Goal: Task Accomplishment & Management: Manage account settings

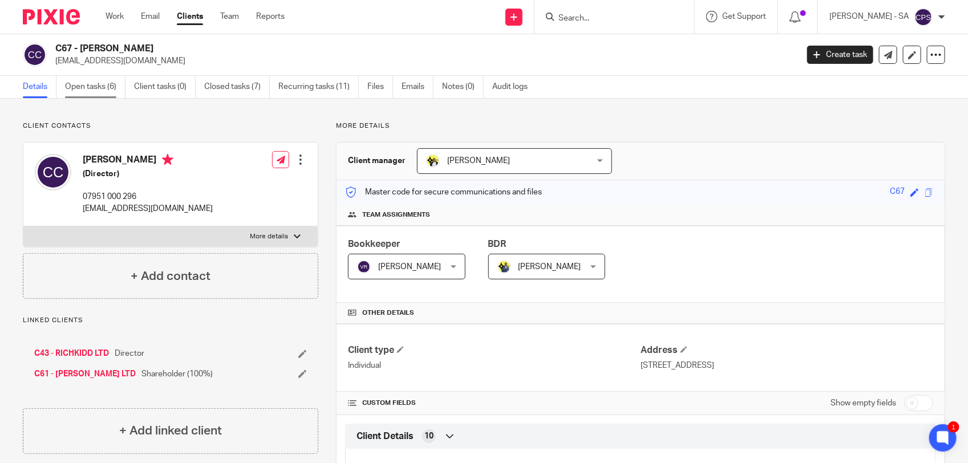
drag, startPoint x: 0, startPoint y: 0, endPoint x: 98, endPoint y: 92, distance: 134.7
click at [98, 92] on link "Open tasks (6)" at bounding box center [95, 87] width 60 height 22
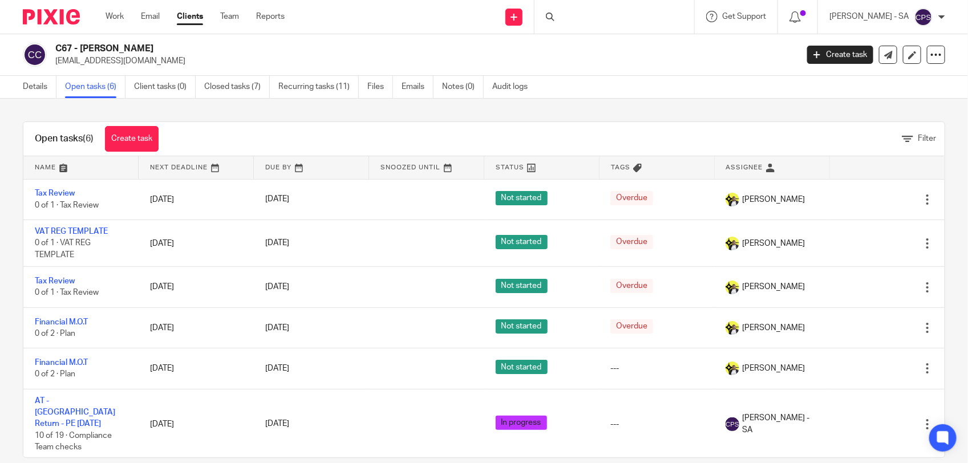
scroll to position [7, 0]
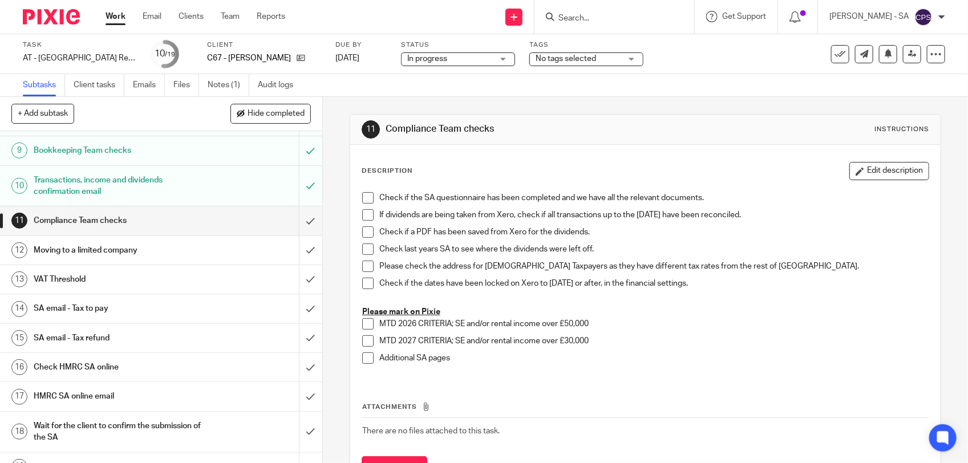
scroll to position [262, 0]
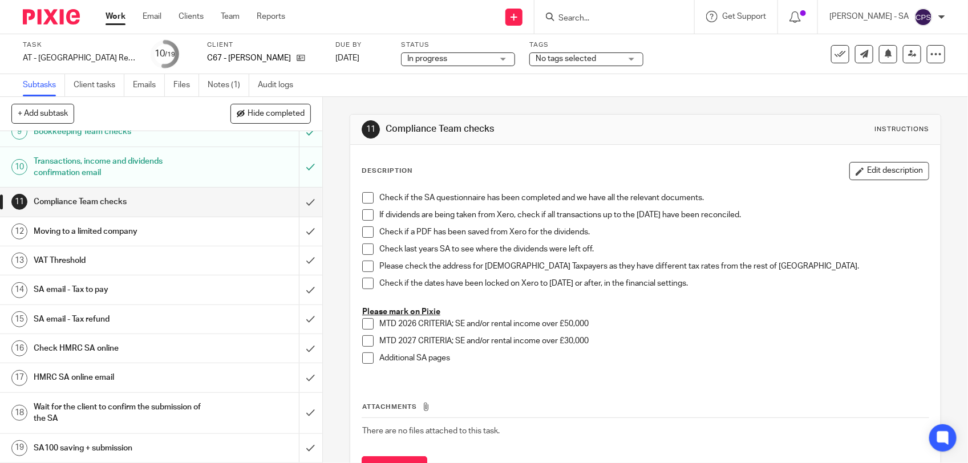
click at [158, 285] on h1 "SA email - Tax to pay" at bounding box center [118, 289] width 169 height 17
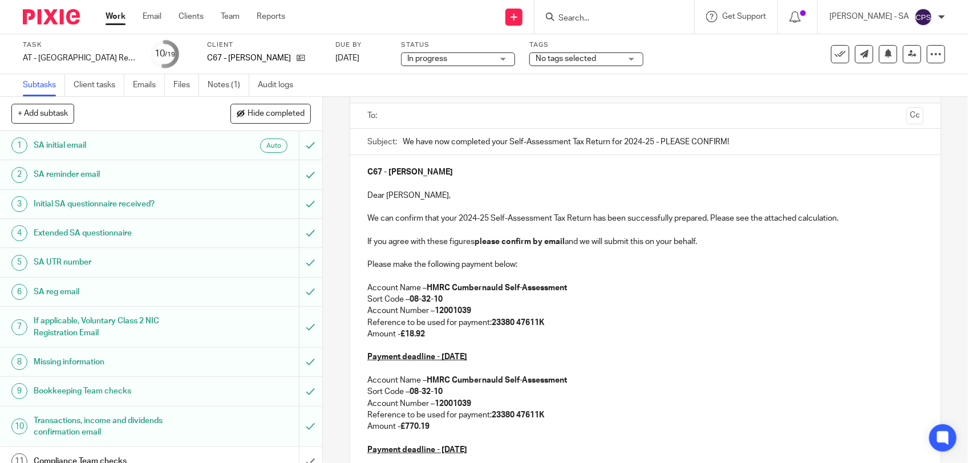
scroll to position [143, 0]
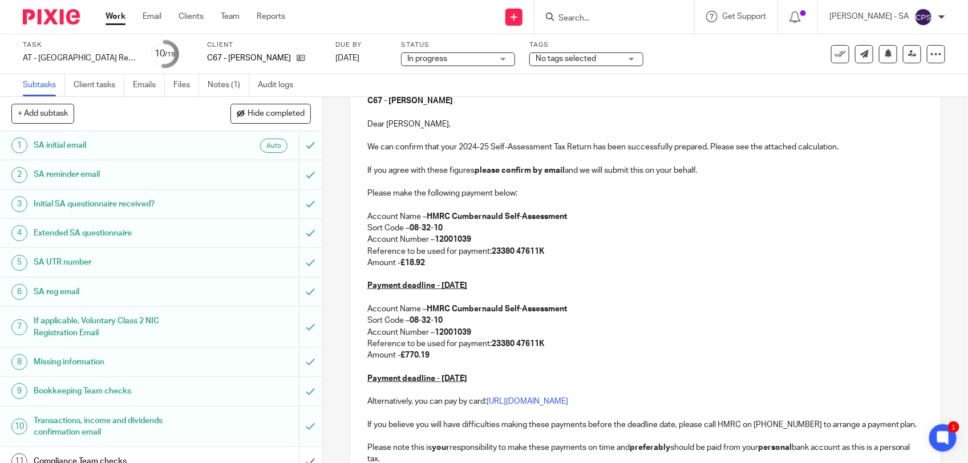
drag, startPoint x: 406, startPoint y: 264, endPoint x: 423, endPoint y: 263, distance: 17.1
click at [423, 263] on strong "£18.92" at bounding box center [412, 263] width 25 height 8
drag, startPoint x: 404, startPoint y: 355, endPoint x: 437, endPoint y: 355, distance: 33.1
click at [437, 355] on p "Amount - £770.19" at bounding box center [645, 355] width 556 height 11
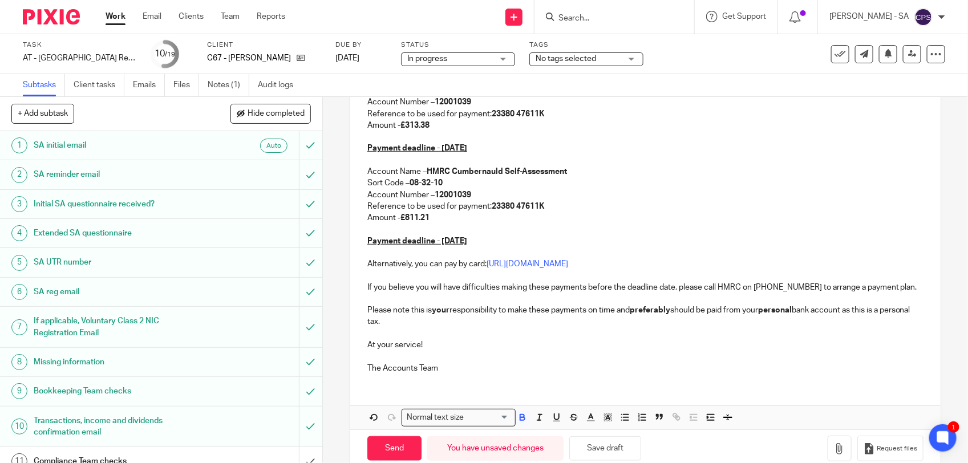
scroll to position [285, 0]
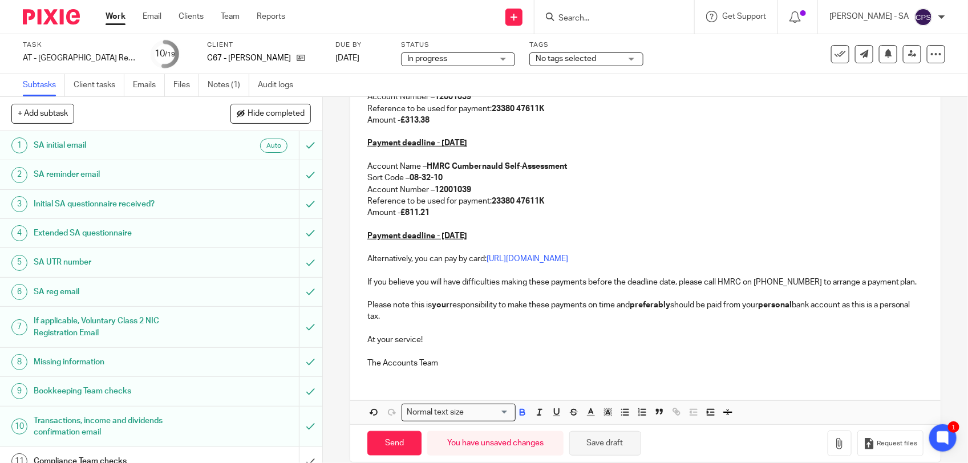
click at [594, 454] on button "Save draft" at bounding box center [605, 443] width 72 height 25
click at [226, 83] on link "Notes (1)" at bounding box center [229, 85] width 42 height 22
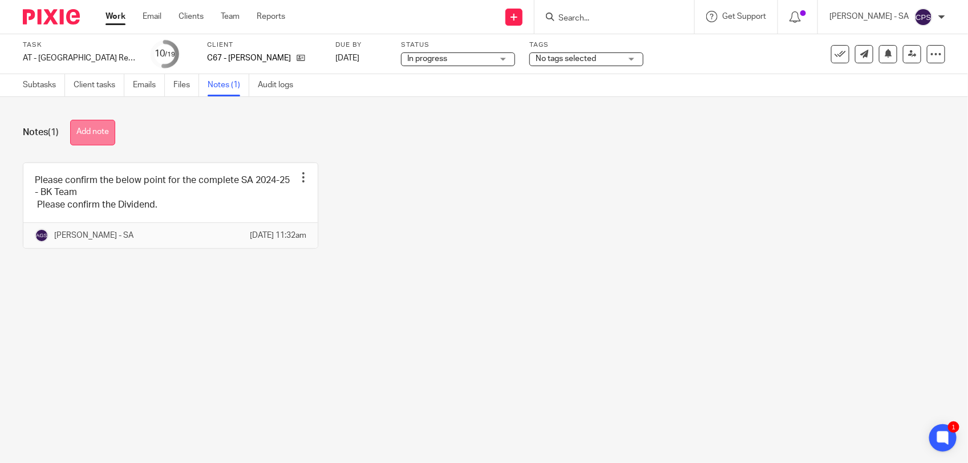
click at [92, 140] on button "Add note" at bounding box center [92, 133] width 45 height 26
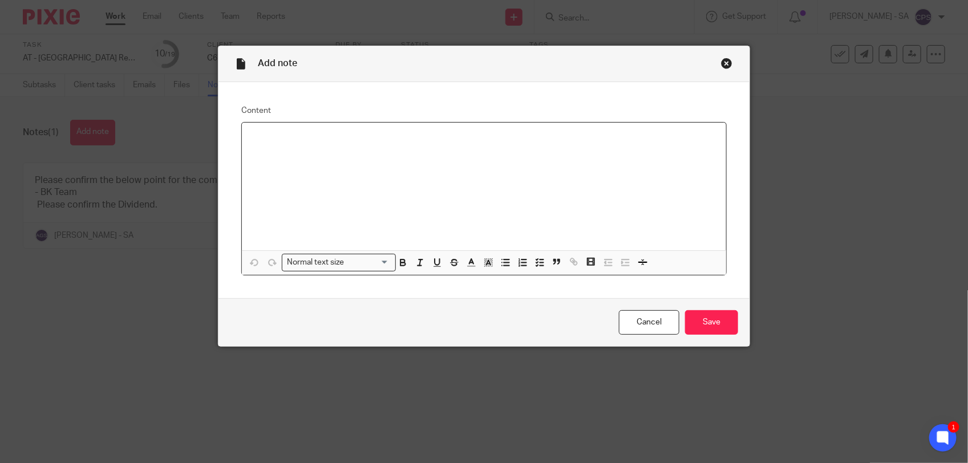
paste div
click at [275, 139] on p "Please check SA and send to the client." at bounding box center [484, 137] width 466 height 11
drag, startPoint x: 245, startPoint y: 135, endPoint x: 395, endPoint y: 143, distance: 149.6
click at [395, 143] on div "Please review SA and send to the client." at bounding box center [484, 187] width 484 height 128
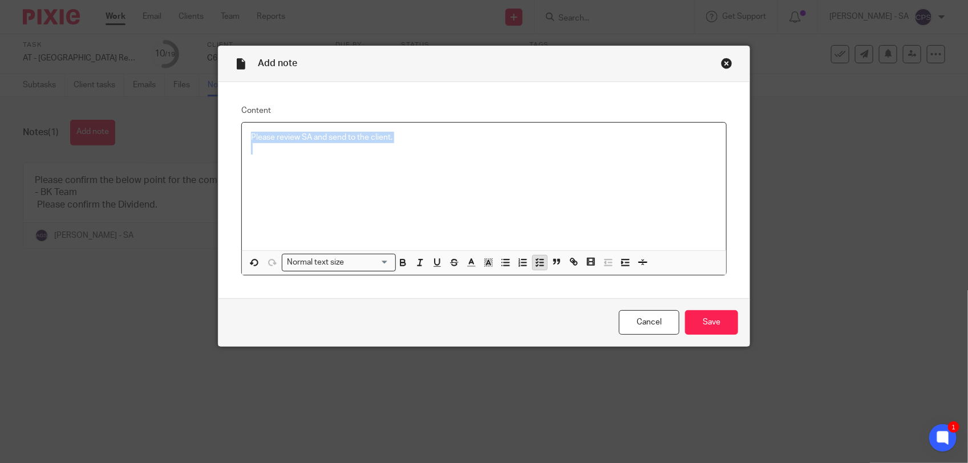
click at [536, 259] on polyline "button" at bounding box center [537, 259] width 2 height 1
click at [440, 154] on p at bounding box center [492, 154] width 449 height 11
click at [700, 315] on input "Save" at bounding box center [711, 322] width 53 height 25
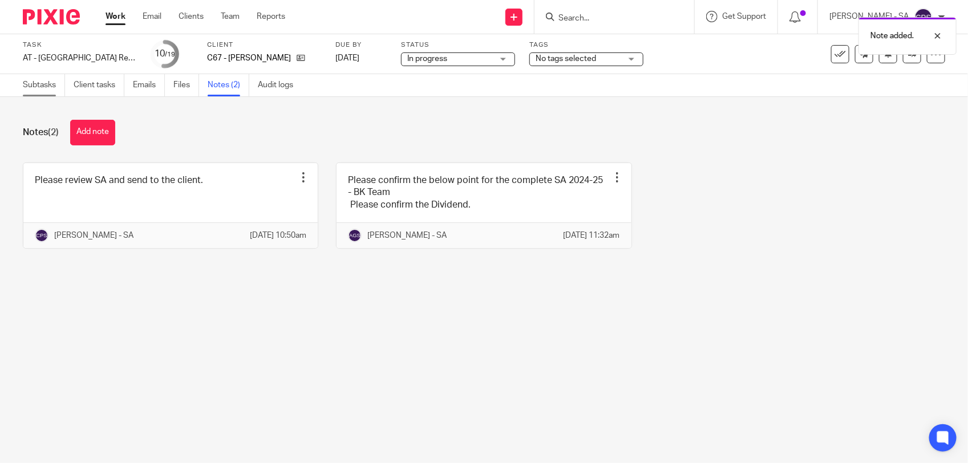
click at [34, 91] on link "Subtasks" at bounding box center [44, 85] width 42 height 22
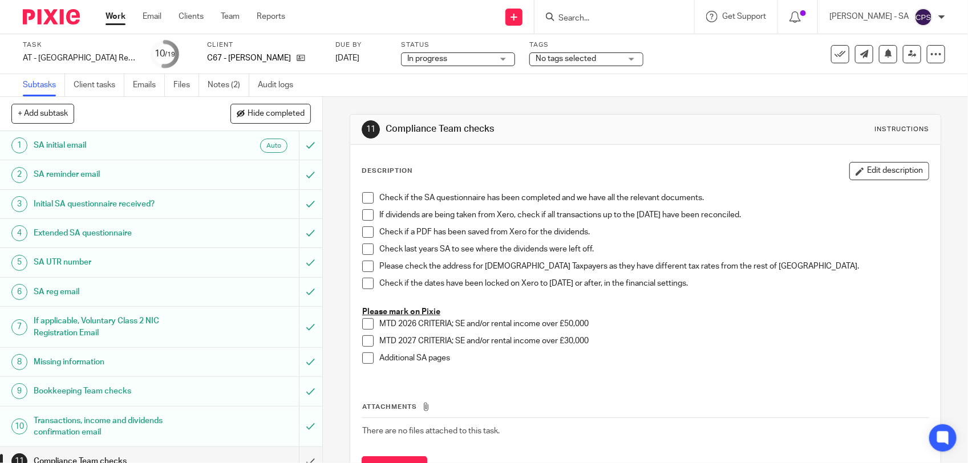
click at [474, 57] on span "In progress" at bounding box center [450, 59] width 86 height 12
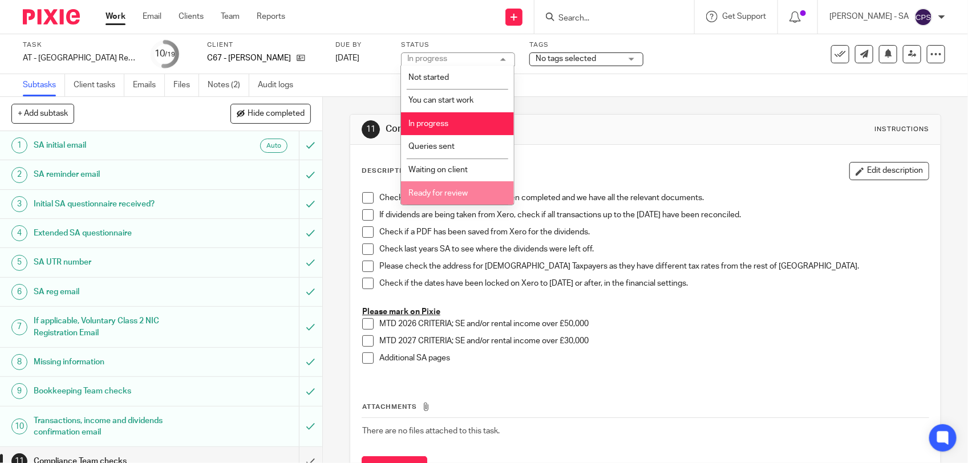
drag, startPoint x: 449, startPoint y: 184, endPoint x: 432, endPoint y: 158, distance: 31.0
click at [449, 185] on li "Ready for review" at bounding box center [457, 192] width 113 height 23
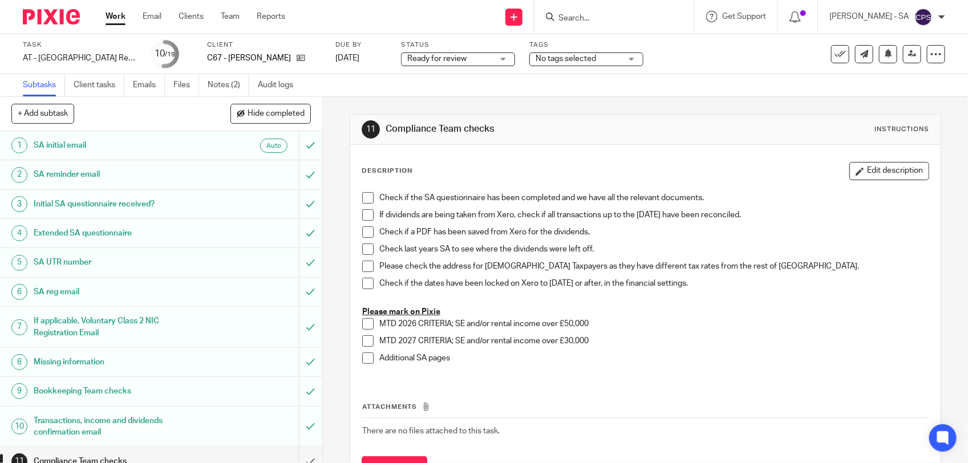
click at [400, 98] on div "11 Compliance Team checks Instructions Description Edit description Check if th…" at bounding box center [645, 307] width 591 height 420
click at [908, 55] on icon at bounding box center [912, 54] width 9 height 9
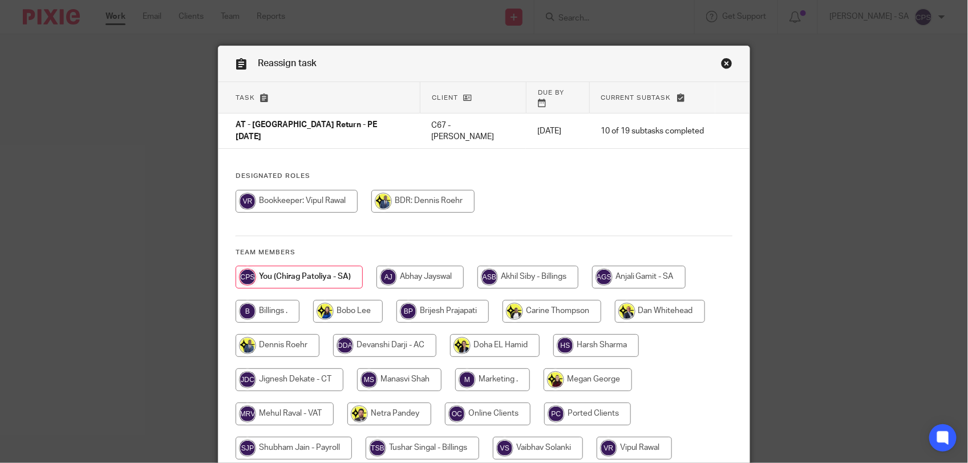
scroll to position [71, 0]
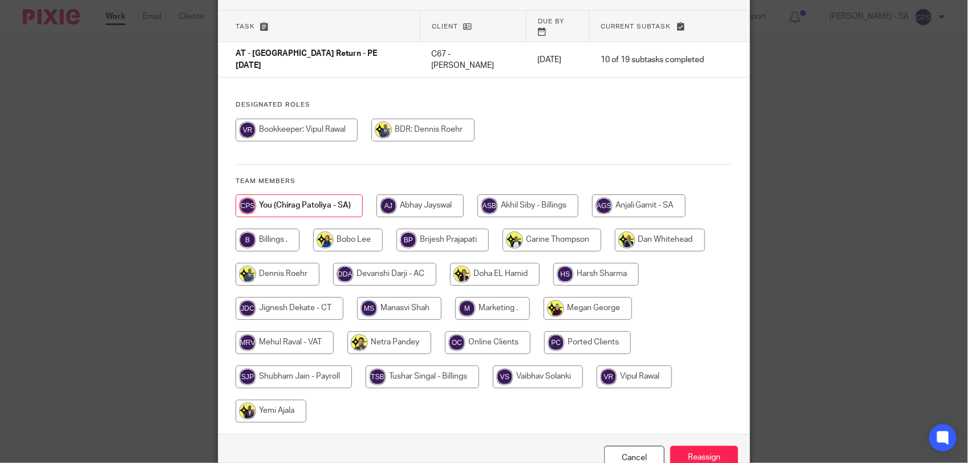
click at [385, 331] on input "radio" at bounding box center [389, 342] width 84 height 23
radio input "true"
click at [683, 446] on input "Reassign" at bounding box center [704, 458] width 68 height 25
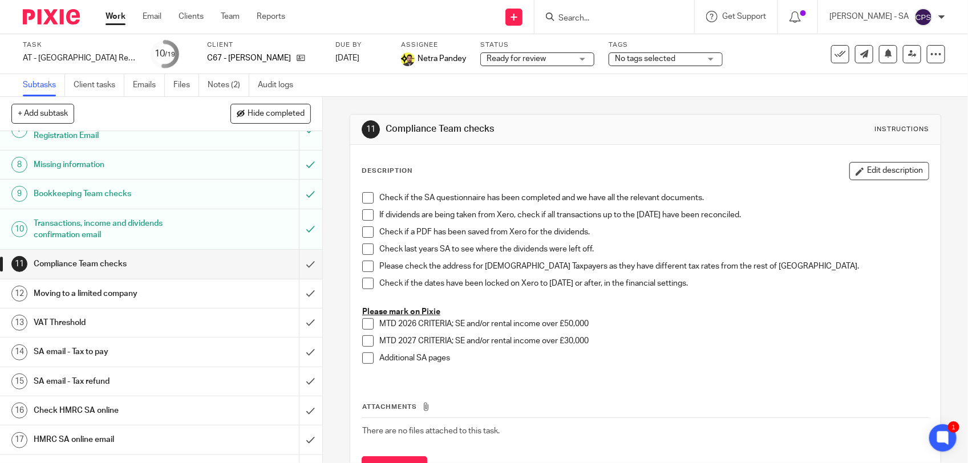
scroll to position [262, 0]
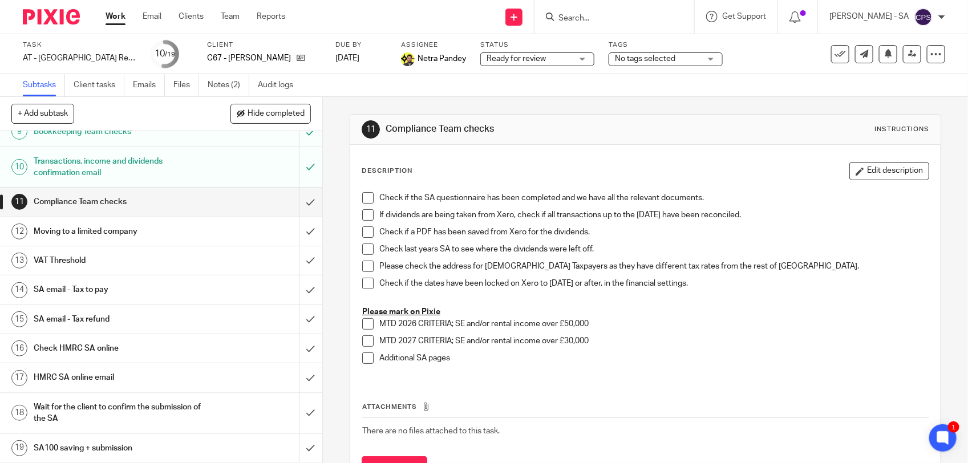
click at [161, 287] on h1 "SA email - Tax to pay" at bounding box center [118, 289] width 169 height 17
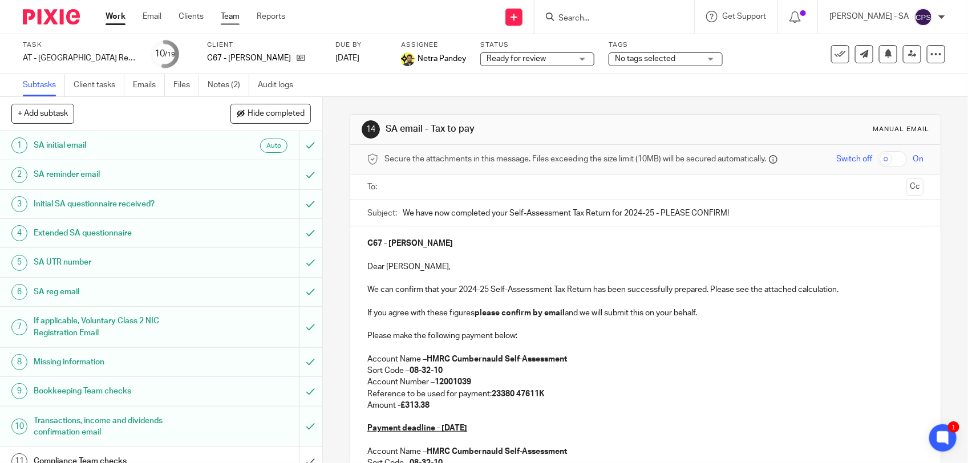
click at [234, 20] on link "Team" at bounding box center [230, 16] width 19 height 11
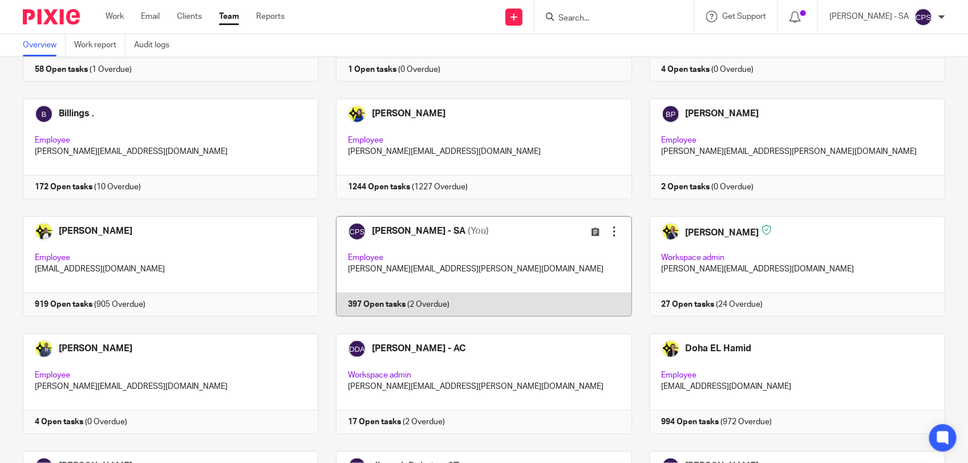
scroll to position [143, 0]
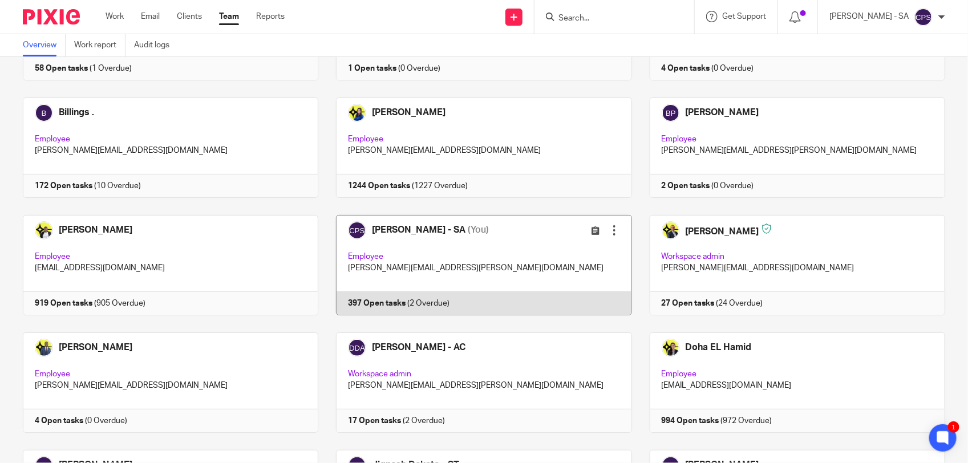
click at [525, 248] on link at bounding box center [474, 265] width 313 height 100
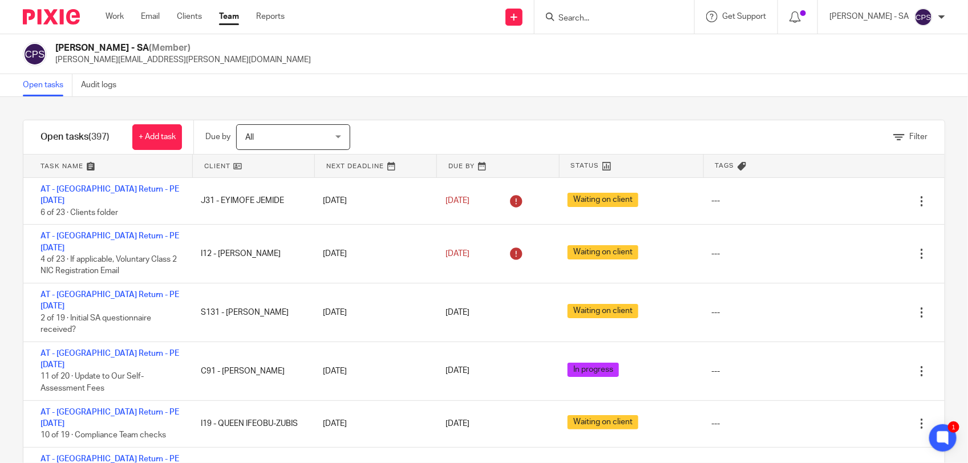
click at [578, 18] on input "Search" at bounding box center [608, 19] width 103 height 10
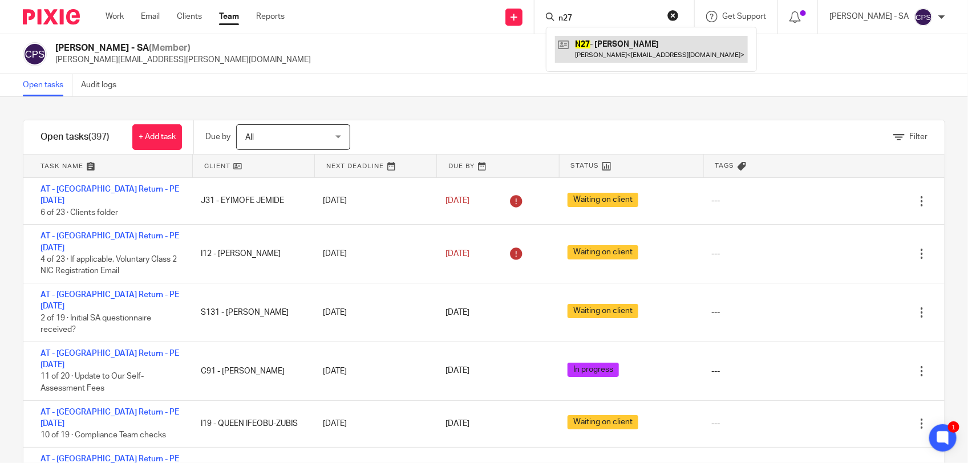
type input "n27"
click at [636, 49] on link at bounding box center [651, 49] width 193 height 26
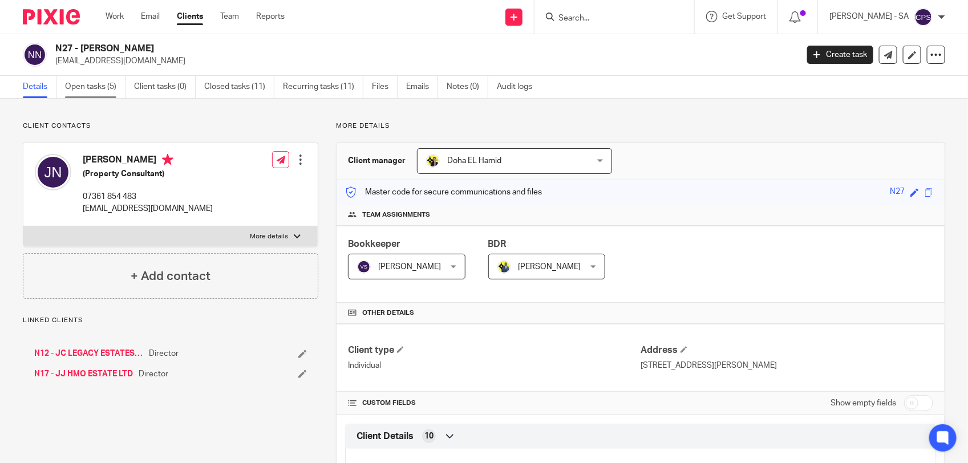
click at [97, 83] on link "Open tasks (5)" at bounding box center [95, 87] width 60 height 22
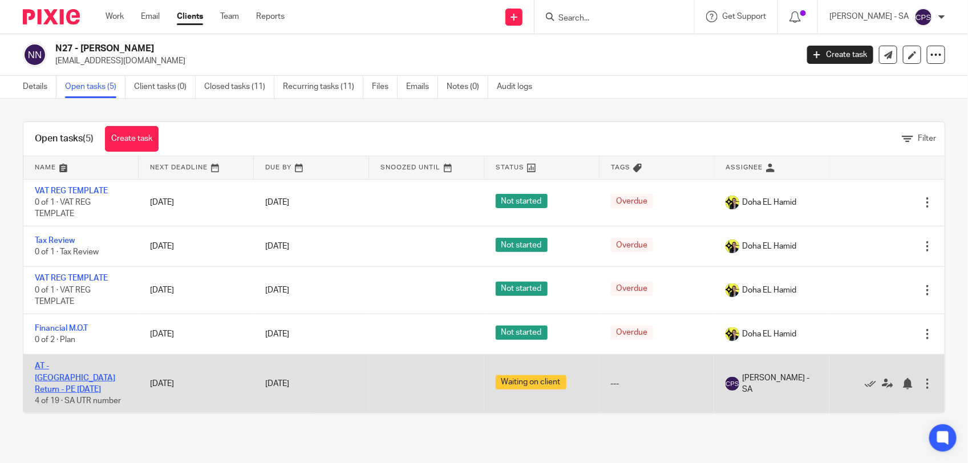
click at [74, 366] on link "AT - [GEOGRAPHIC_DATA] Return - PE [DATE]" at bounding box center [75, 377] width 80 height 31
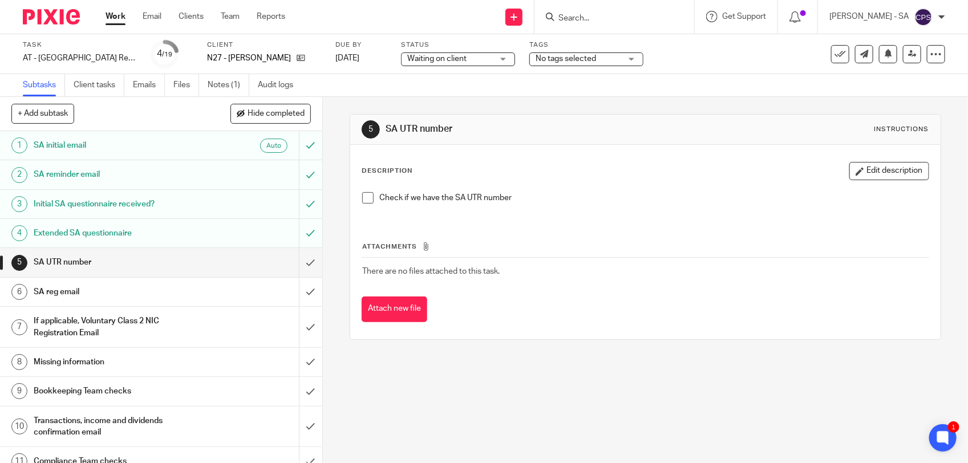
click at [599, 14] on input "Search" at bounding box center [608, 19] width 103 height 10
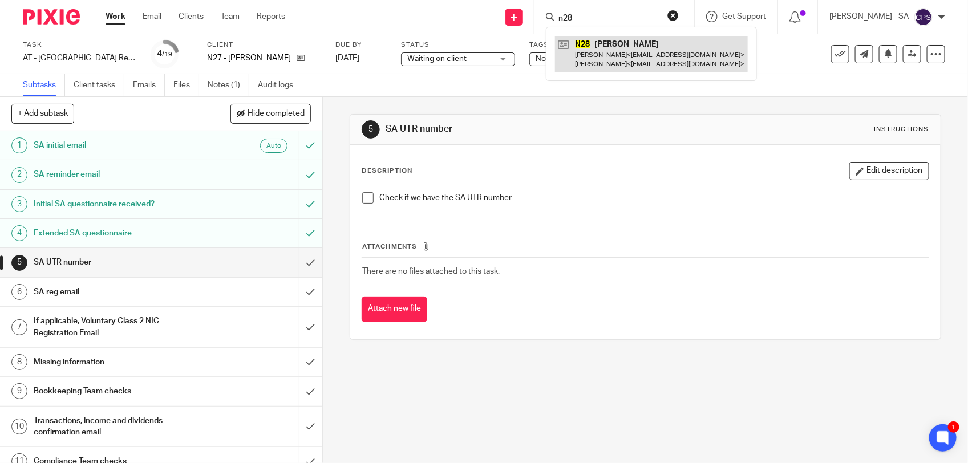
type input "n28"
click at [611, 60] on link at bounding box center [651, 53] width 193 height 35
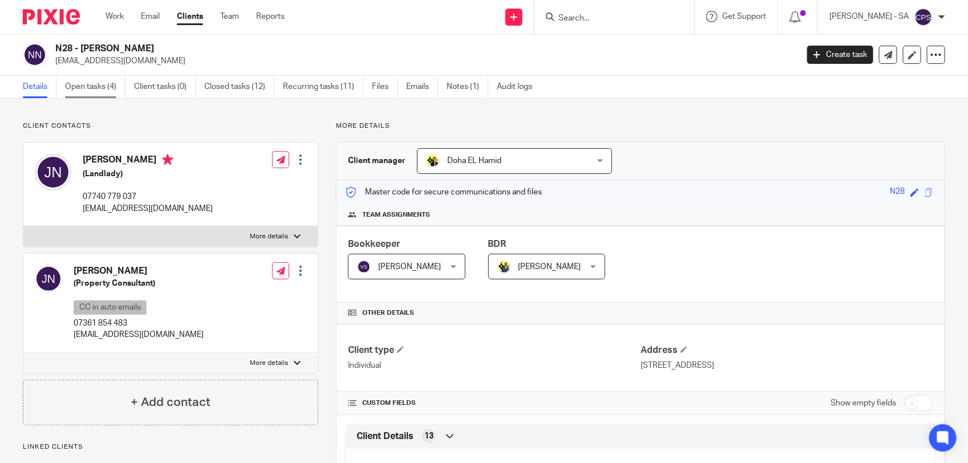
click at [95, 88] on link "Open tasks (4)" at bounding box center [95, 87] width 60 height 22
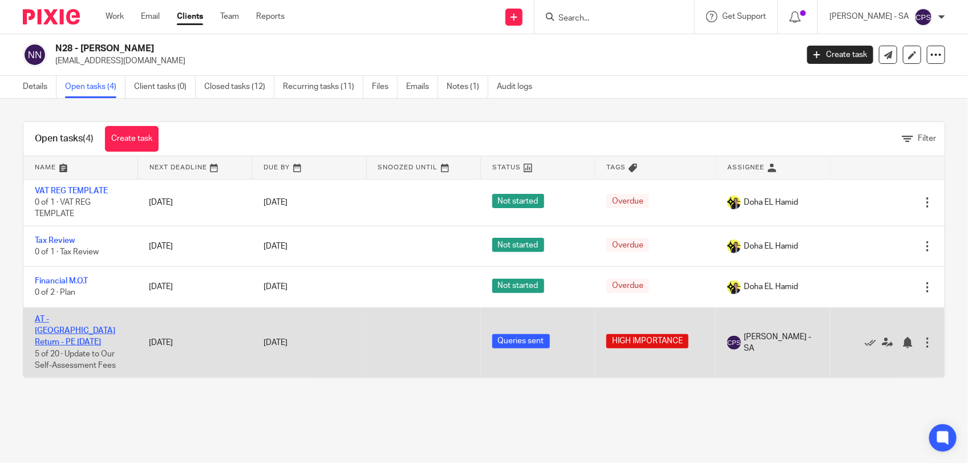
click at [91, 319] on link "AT - SA Return - PE 05-04-2025" at bounding box center [75, 330] width 80 height 31
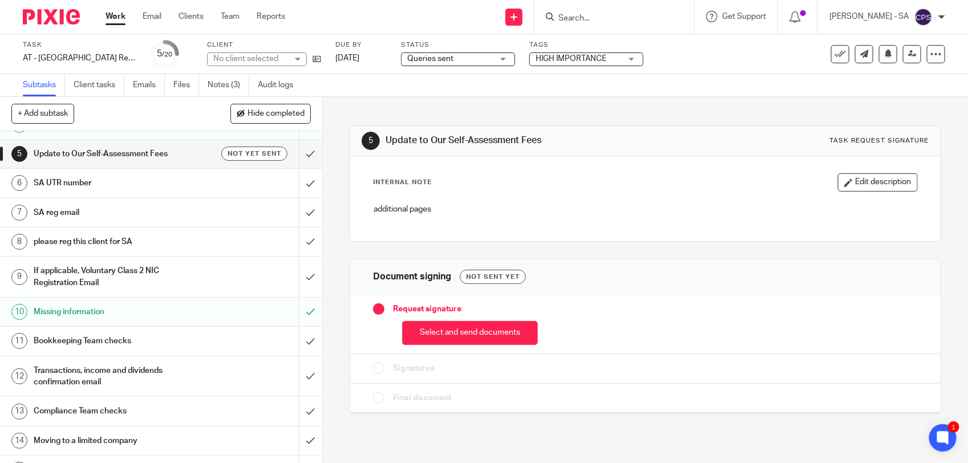
scroll to position [143, 0]
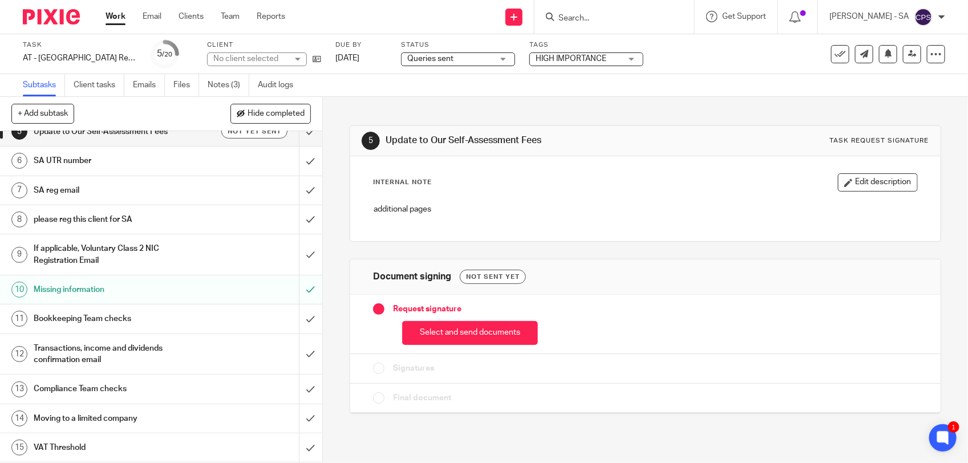
click at [156, 289] on h1 "Missing information" at bounding box center [118, 289] width 169 height 17
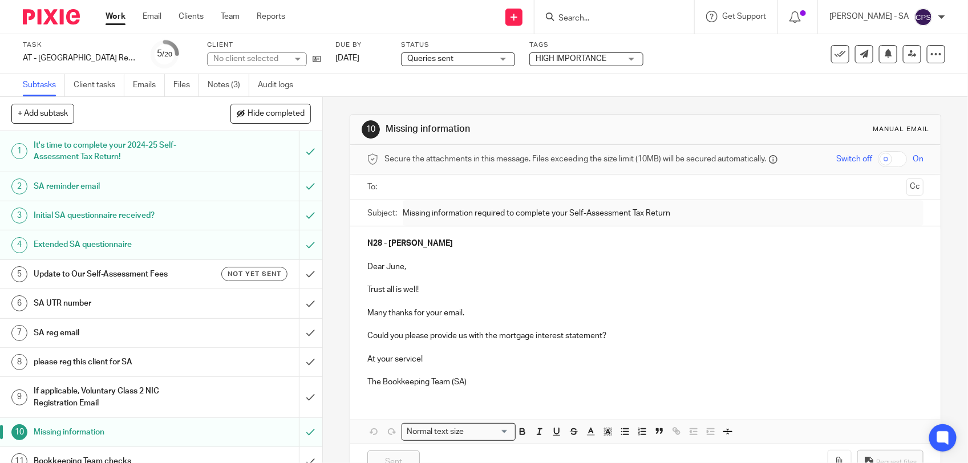
scroll to position [71, 0]
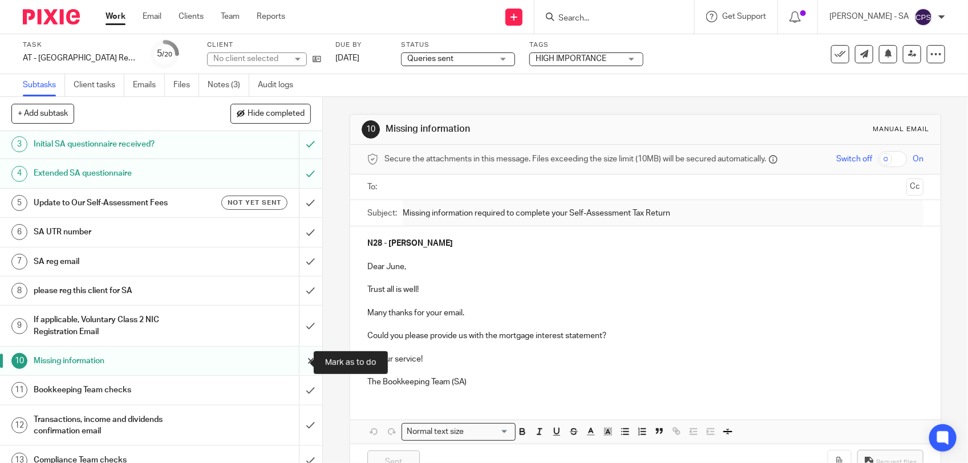
click at [295, 361] on input "submit" at bounding box center [161, 361] width 322 height 29
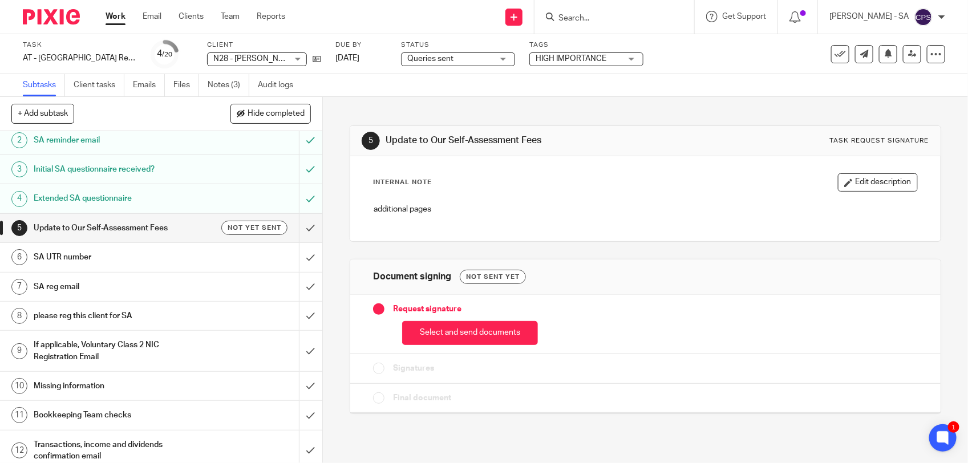
scroll to position [71, 0]
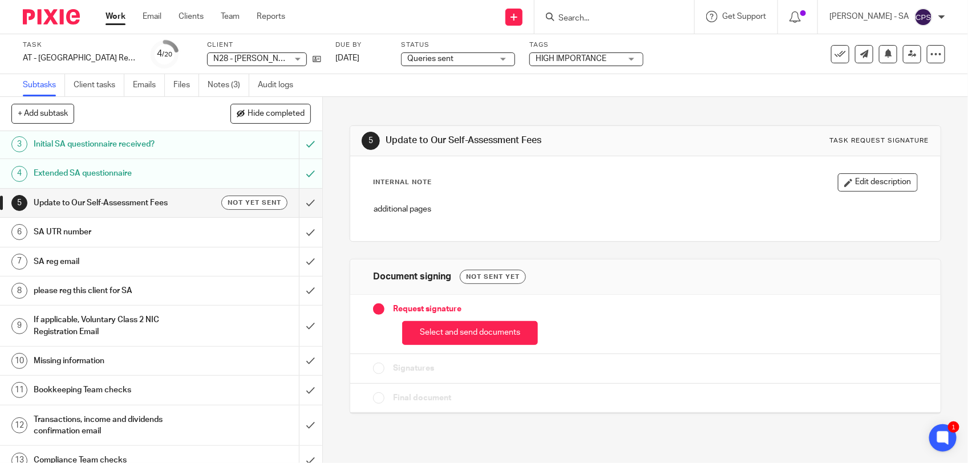
click at [121, 360] on h1 "Missing information" at bounding box center [118, 360] width 169 height 17
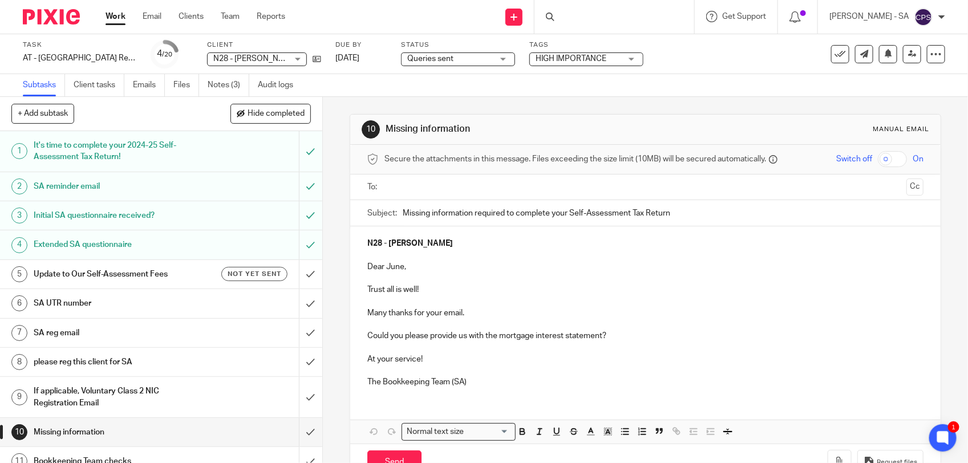
click at [585, 13] on div at bounding box center [614, 17] width 160 height 34
click at [573, 12] on div at bounding box center [614, 17] width 160 height 34
click at [224, 84] on link "Notes (3)" at bounding box center [229, 85] width 42 height 22
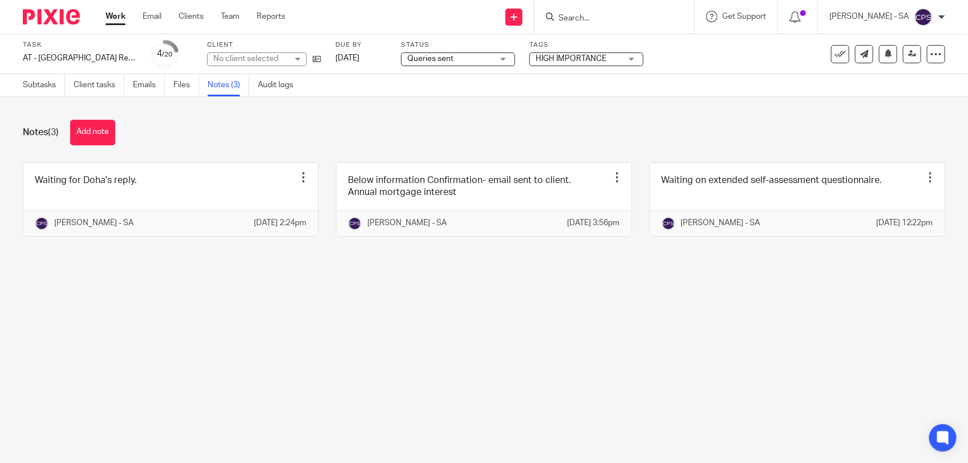
click at [581, 12] on form at bounding box center [617, 17] width 121 height 14
click at [587, 23] on form at bounding box center [617, 17] width 121 height 14
click at [586, 21] on input "Search" at bounding box center [608, 19] width 103 height 10
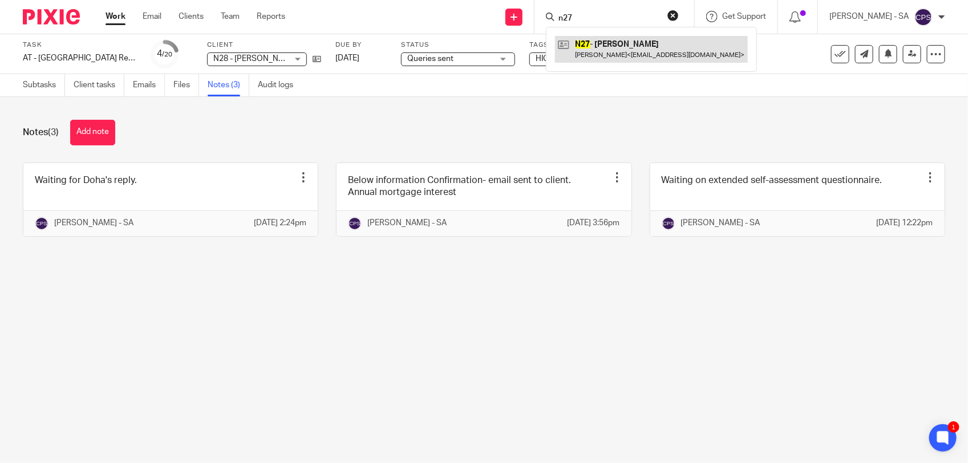
type input "n27"
click at [632, 46] on link at bounding box center [651, 49] width 193 height 26
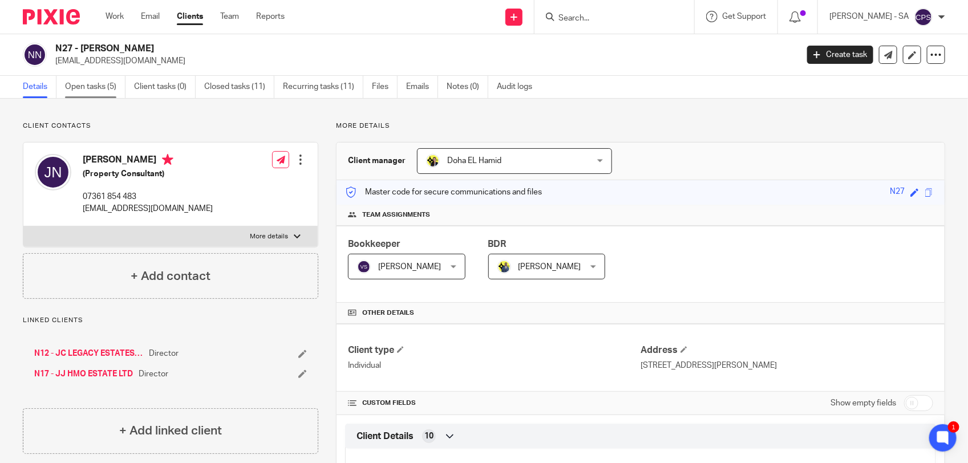
click at [98, 90] on link "Open tasks (5)" at bounding box center [95, 87] width 60 height 22
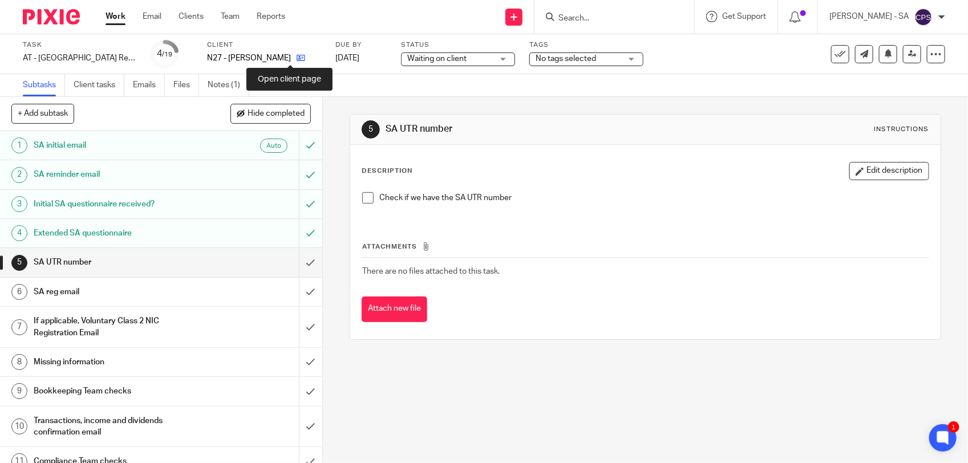
click at [297, 57] on icon at bounding box center [301, 58] width 9 height 9
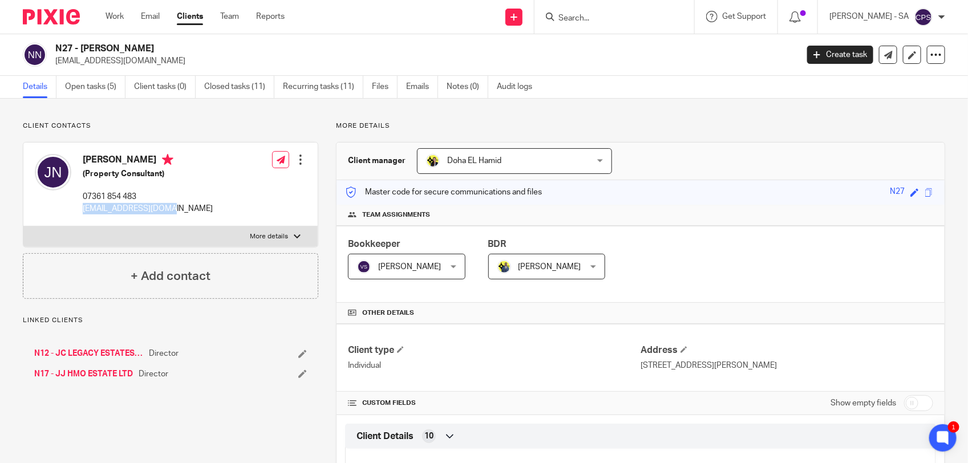
drag, startPoint x: 81, startPoint y: 207, endPoint x: 164, endPoint y: 207, distance: 82.7
click at [164, 207] on div "Joel Nyarko (Property Consultant) 07361 854 483 joelkojo@outlook.com" at bounding box center [124, 184] width 178 height 72
copy p "joelkojo@outlook.com"
click at [576, 18] on input "Search" at bounding box center [608, 19] width 103 height 10
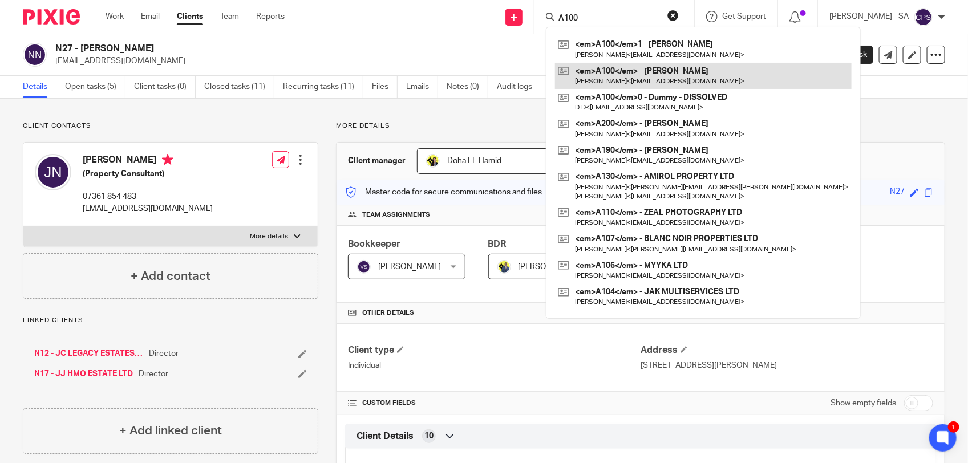
type input "A100"
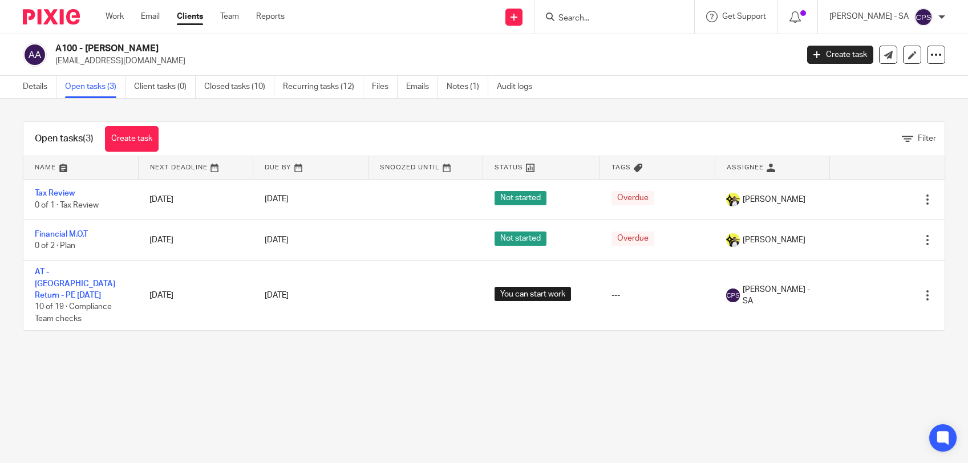
click at [63, 272] on link "AT - [GEOGRAPHIC_DATA] Return - PE [DATE]" at bounding box center [75, 283] width 80 height 31
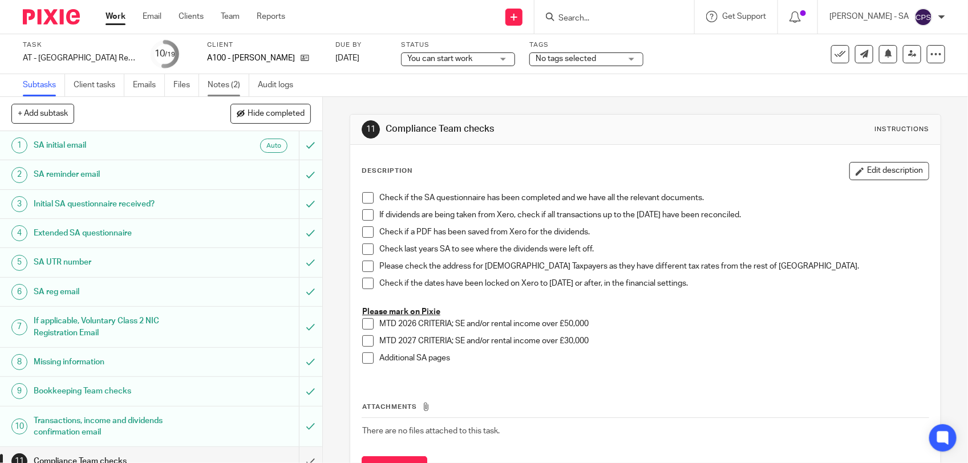
click at [211, 89] on link "Notes (2)" at bounding box center [229, 85] width 42 height 22
